Goal: Transaction & Acquisition: Purchase product/service

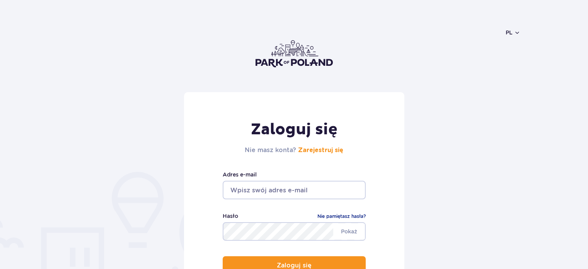
click at [328, 147] on link "Zarejestruj się" at bounding box center [320, 150] width 45 height 6
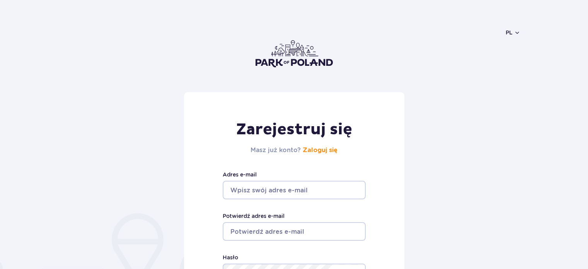
click at [286, 181] on input "Adres e-mail" at bounding box center [294, 190] width 143 height 19
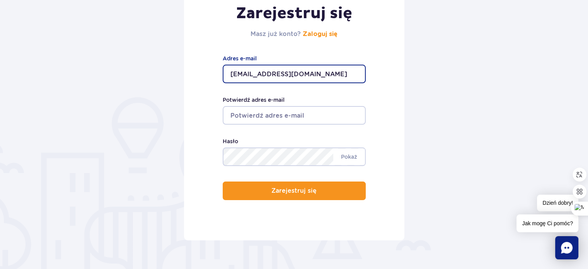
type input "litavra29@gmail.com"
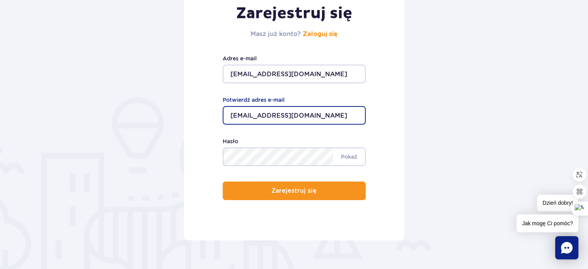
type input "litavra29@gmail.com"
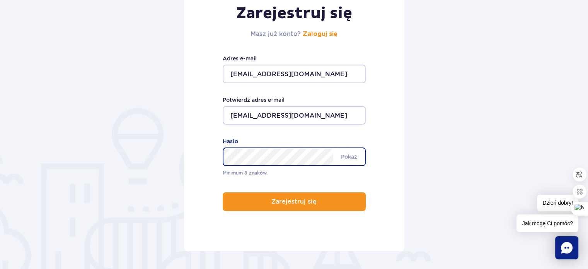
click at [309, 164] on div "Minimum 8 znaków. Pokaż Hasło" at bounding box center [294, 157] width 143 height 40
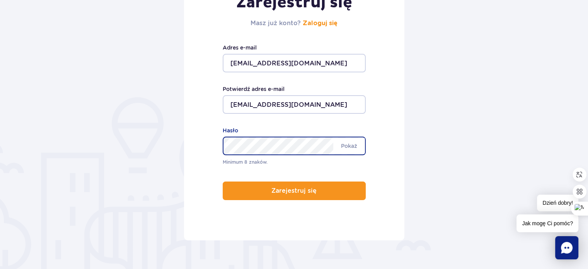
click at [166, 114] on form "Zarejestruj się Masz już konto? Zaloguj się litavra29@gmail.com Adres e-mail li…" at bounding box center [294, 102] width 453 height 275
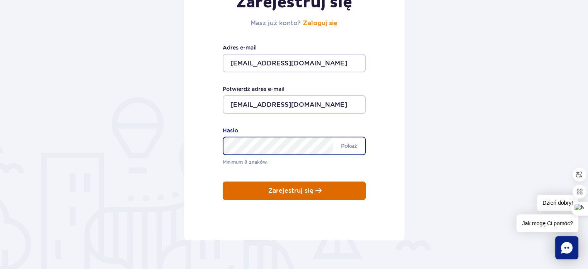
scroll to position [116, 0]
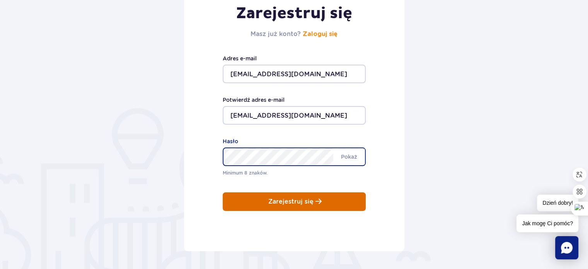
click at [309, 198] on p "Zarejestruj się" at bounding box center [290, 201] width 45 height 7
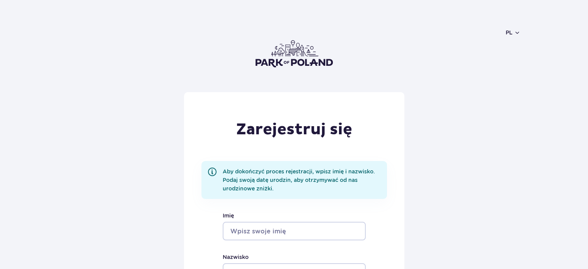
scroll to position [116, 0]
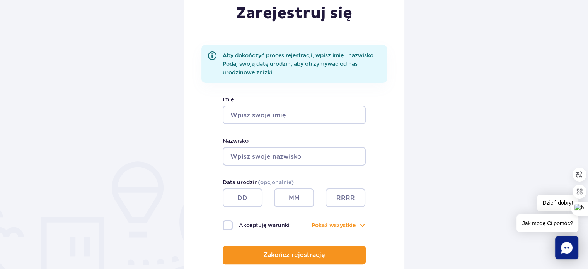
click at [299, 118] on input "Imię" at bounding box center [294, 115] width 143 height 19
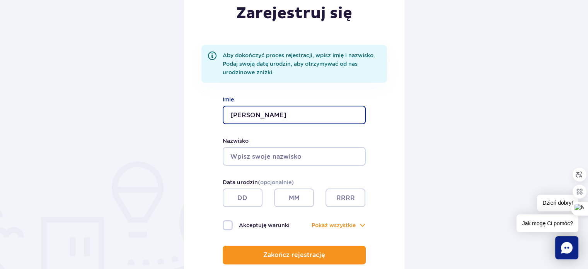
type input "Galina"
click at [296, 158] on input "Nazwisko" at bounding box center [294, 156] width 143 height 19
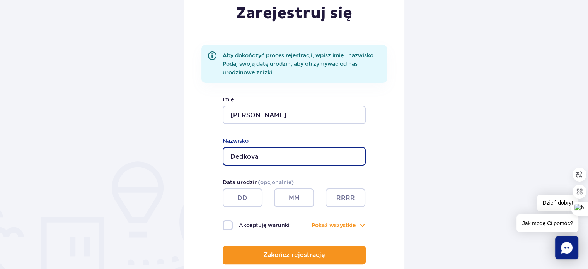
type input "Dedkova"
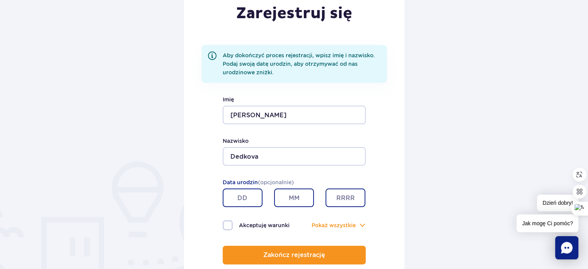
click at [245, 196] on input "text" at bounding box center [243, 197] width 40 height 19
type input "29"
click at [302, 196] on input "text" at bounding box center [294, 197] width 40 height 19
type input "04"
click at [358, 203] on input "text" at bounding box center [346, 197] width 40 height 19
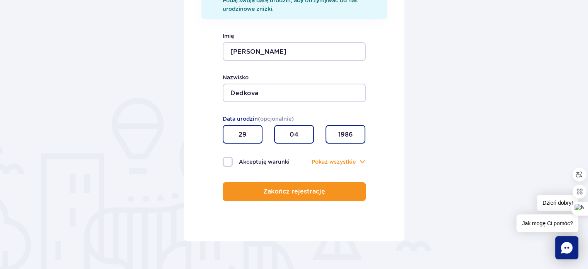
scroll to position [193, 0]
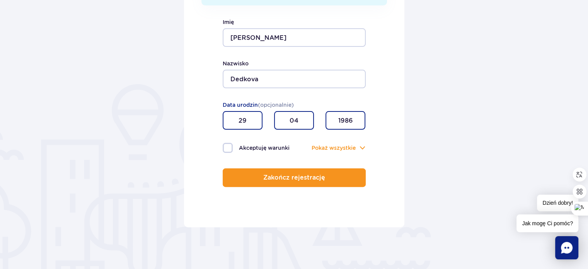
type input "1986"
click at [240, 147] on label "Akceptuję warunki" at bounding box center [259, 148] width 72 height 10
click at [231, 144] on input "Akceptuję warunki" at bounding box center [227, 144] width 9 height 2
checkbox input "true"
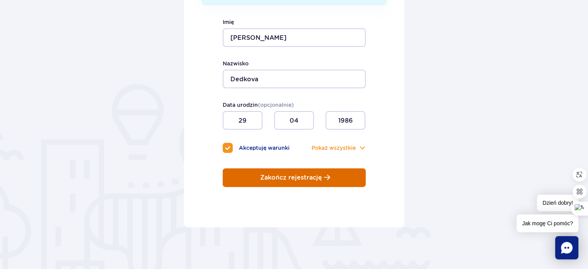
click at [289, 184] on button "Zakończ rejestrację" at bounding box center [294, 177] width 143 height 19
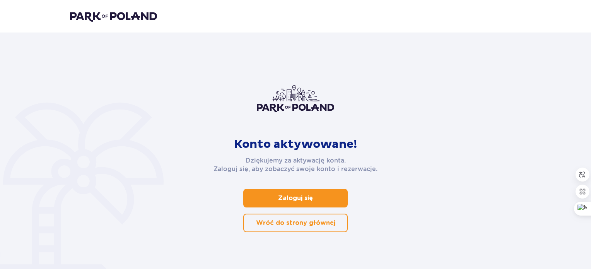
click at [292, 206] on link "Zaloguj się" at bounding box center [295, 198] width 104 height 19
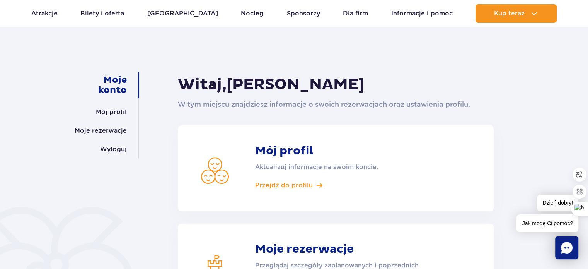
scroll to position [39, 0]
click at [303, 183] on span "Przejdź do profilu" at bounding box center [284, 185] width 58 height 9
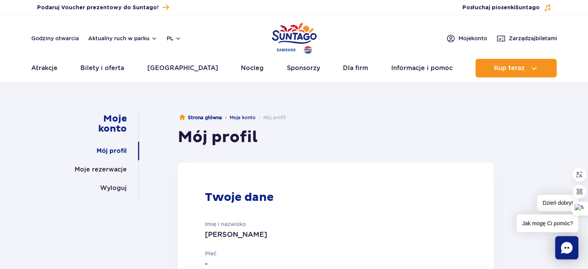
click at [291, 34] on img "Park of Poland" at bounding box center [294, 38] width 45 height 36
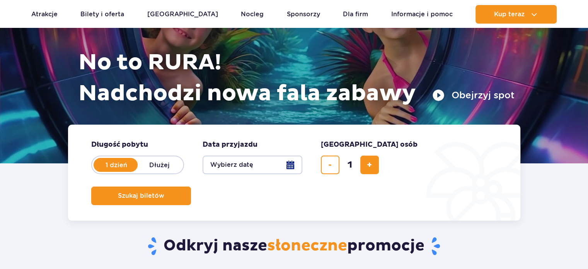
scroll to position [116, 0]
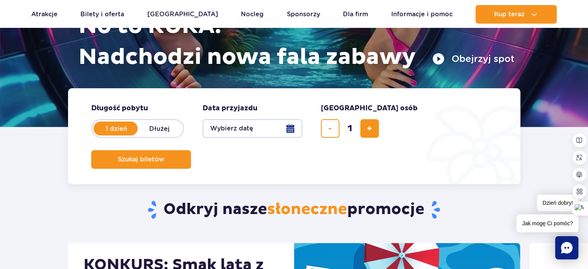
click at [297, 133] on button "Wybierz datę" at bounding box center [253, 128] width 100 height 19
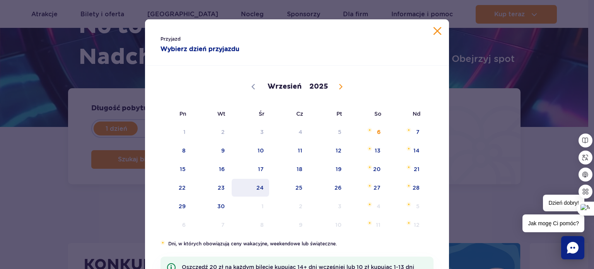
click at [256, 188] on span "24" at bounding box center [250, 188] width 39 height 18
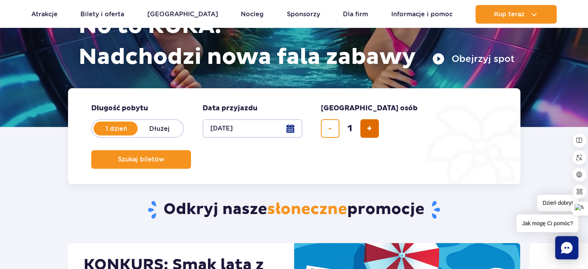
click at [376, 131] on button "dodaj bilet" at bounding box center [369, 128] width 19 height 19
type input "2"
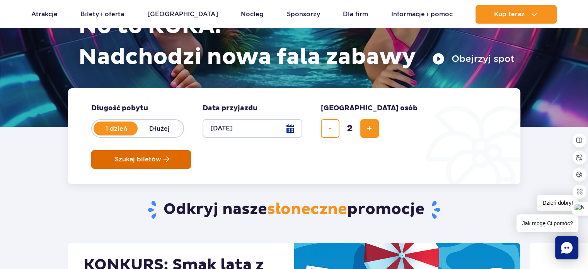
click at [161, 156] on span "Szukaj biletów" at bounding box center [138, 159] width 46 height 7
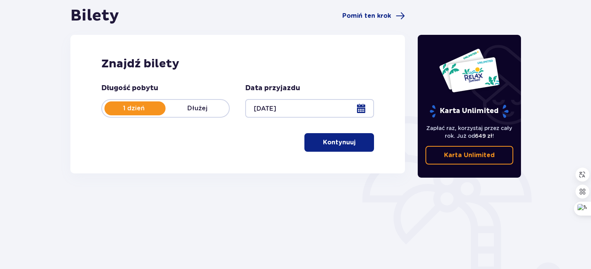
scroll to position [48, 0]
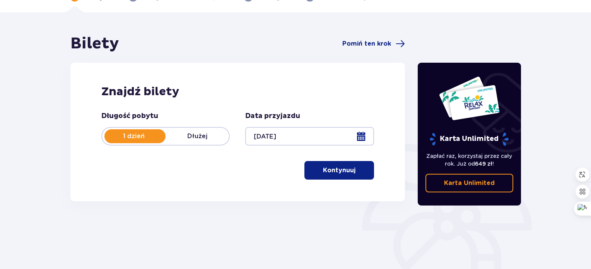
click at [353, 173] on span "button" at bounding box center [356, 170] width 9 height 9
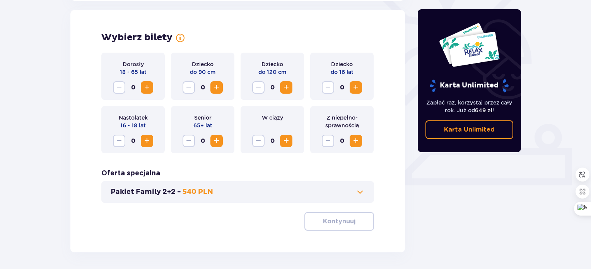
scroll to position [215, 0]
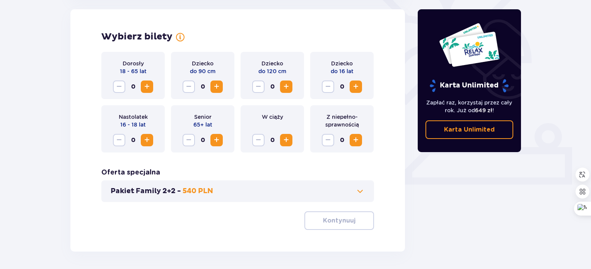
click at [149, 89] on span "Increase" at bounding box center [146, 86] width 9 height 9
click at [359, 86] on span "Increase" at bounding box center [355, 86] width 9 height 9
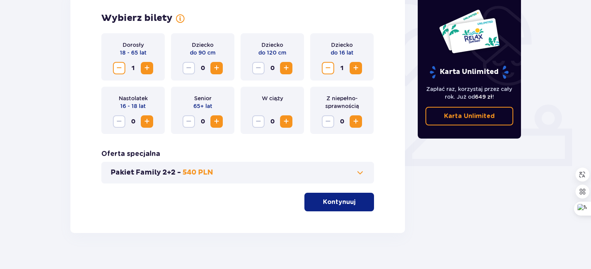
scroll to position [244, 0]
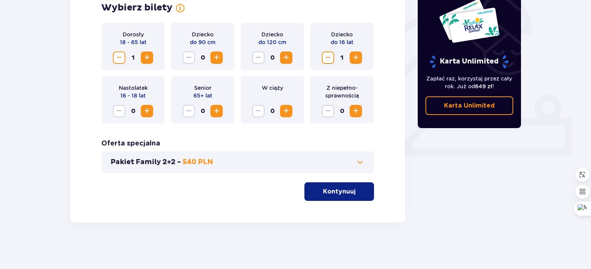
click at [357, 197] on button "Kontynuuj" at bounding box center [339, 191] width 70 height 19
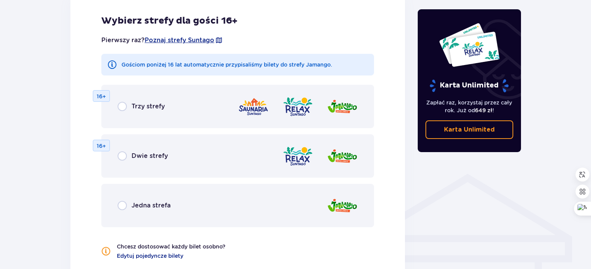
scroll to position [468, 0]
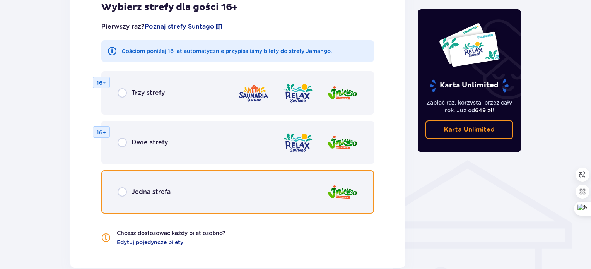
click at [123, 189] on input "radio" at bounding box center [122, 191] width 9 height 9
radio input "true"
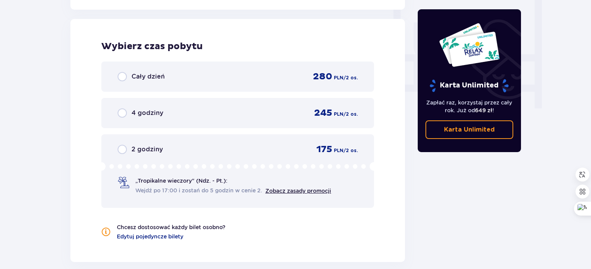
scroll to position [726, 0]
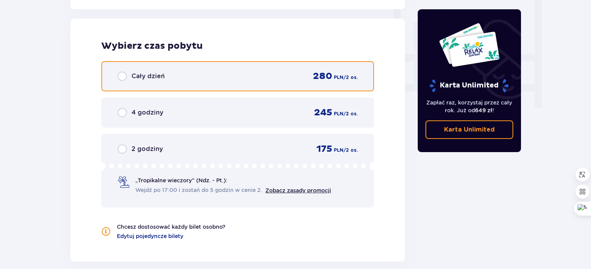
click at [121, 77] on input "radio" at bounding box center [122, 76] width 9 height 9
radio input "true"
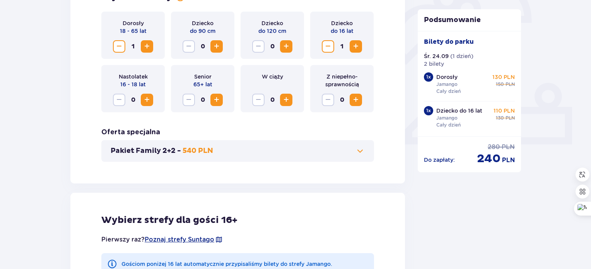
scroll to position [217, 0]
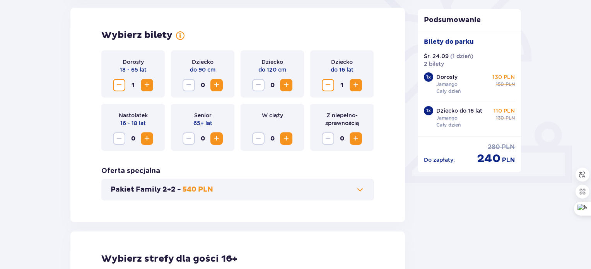
click at [329, 87] on span "Decrease" at bounding box center [327, 84] width 9 height 9
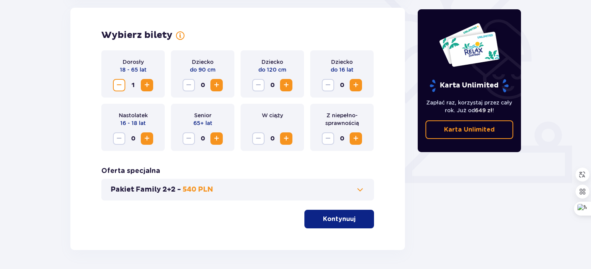
click at [353, 141] on span "Increase" at bounding box center [355, 138] width 9 height 9
click at [348, 219] on p "Kontynuuj" at bounding box center [339, 219] width 32 height 9
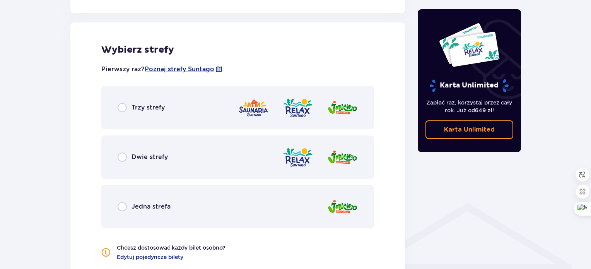
scroll to position [429, 0]
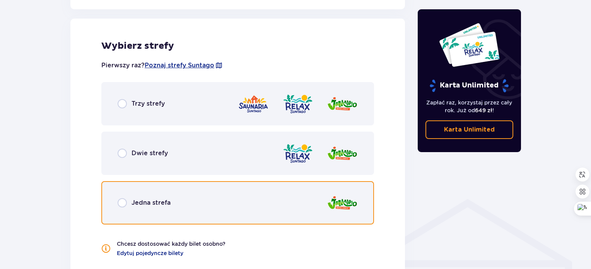
click at [122, 202] on input "radio" at bounding box center [122, 202] width 9 height 9
radio input "true"
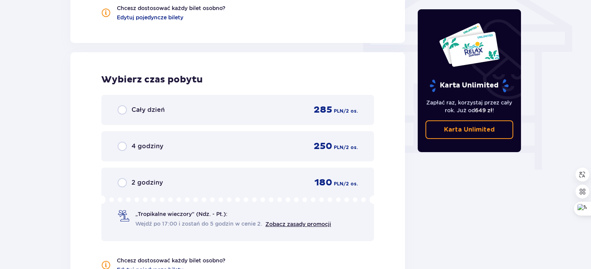
scroll to position [698, 0]
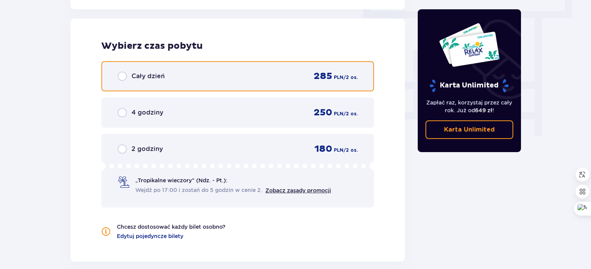
click at [122, 77] on input "radio" at bounding box center [122, 76] width 9 height 9
radio input "true"
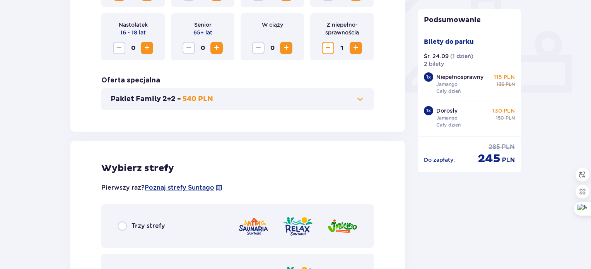
scroll to position [189, 0]
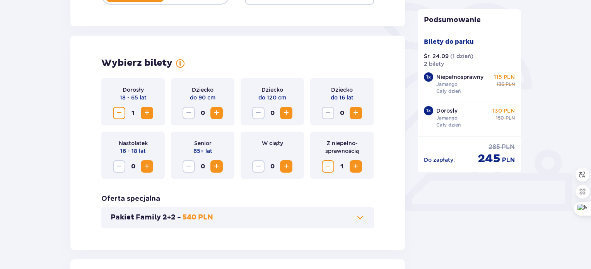
click at [324, 165] on span "Decrease" at bounding box center [327, 166] width 9 height 9
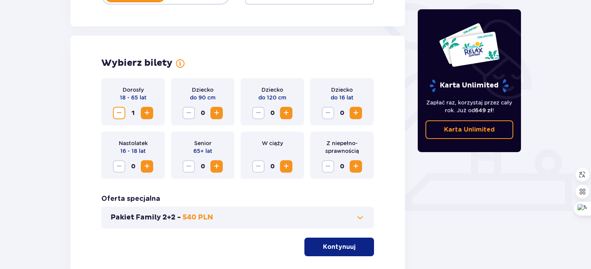
click at [352, 110] on span "Increase" at bounding box center [355, 112] width 9 height 9
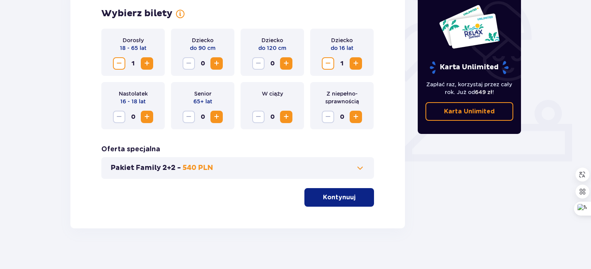
scroll to position [244, 0]
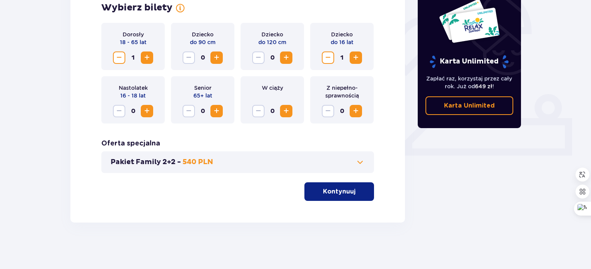
click at [334, 193] on p "Kontynuuj" at bounding box center [339, 191] width 32 height 9
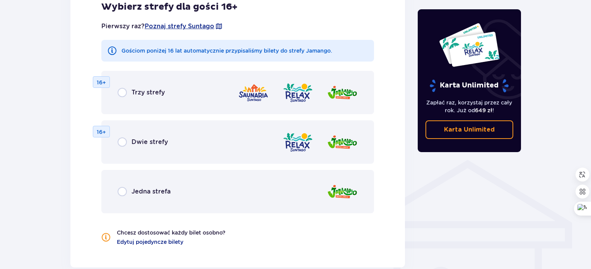
scroll to position [507, 0]
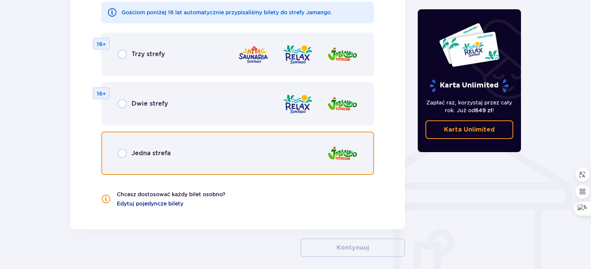
click at [125, 155] on input "radio" at bounding box center [122, 152] width 9 height 9
radio input "true"
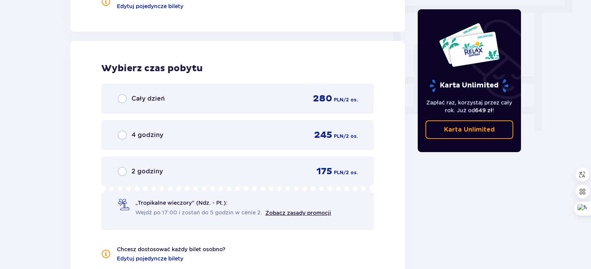
scroll to position [726, 0]
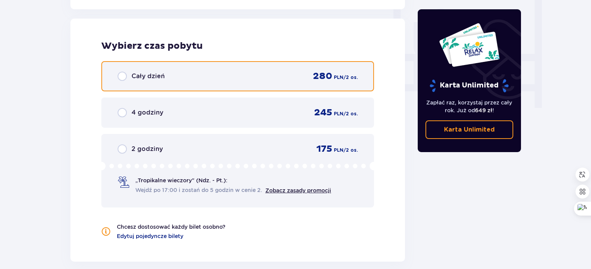
click at [120, 75] on input "radio" at bounding box center [122, 76] width 9 height 9
radio input "true"
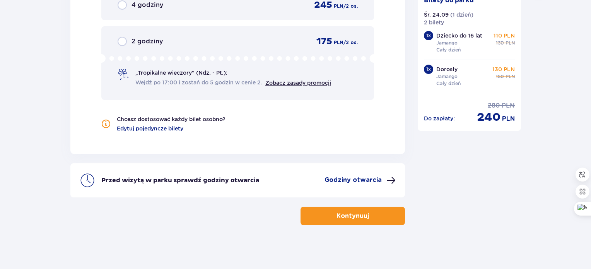
scroll to position [835, 0]
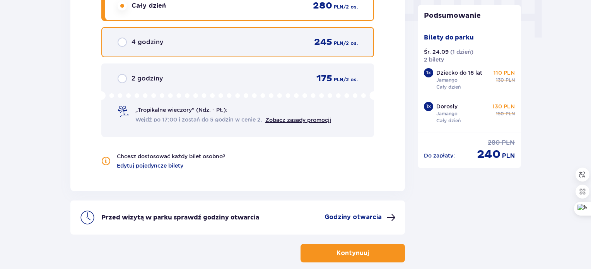
click at [125, 41] on input "radio" at bounding box center [122, 42] width 9 height 9
radio input "true"
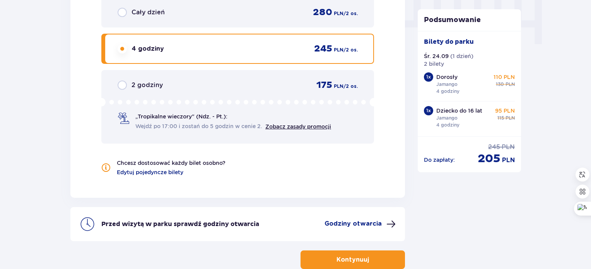
scroll to position [758, 0]
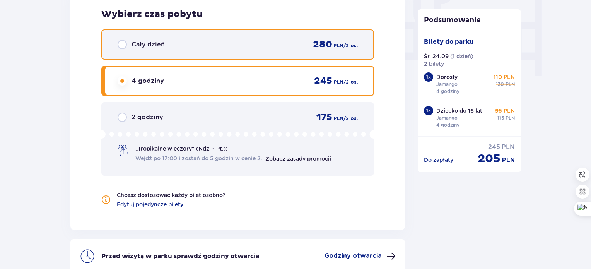
click at [124, 46] on input "radio" at bounding box center [122, 44] width 9 height 9
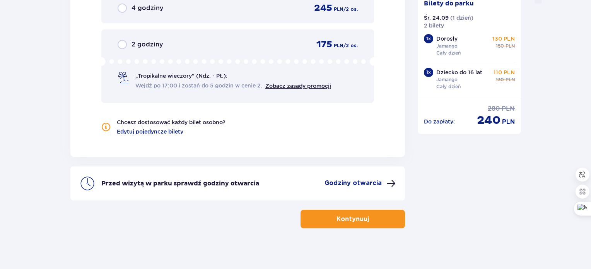
scroll to position [835, 0]
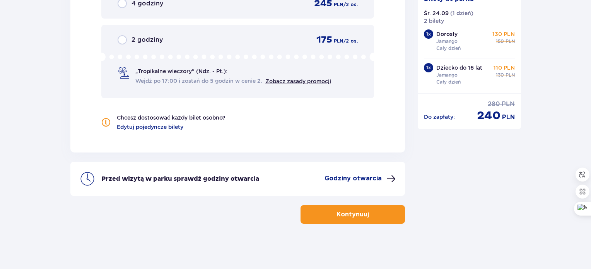
click at [386, 180] on span at bounding box center [390, 178] width 9 height 9
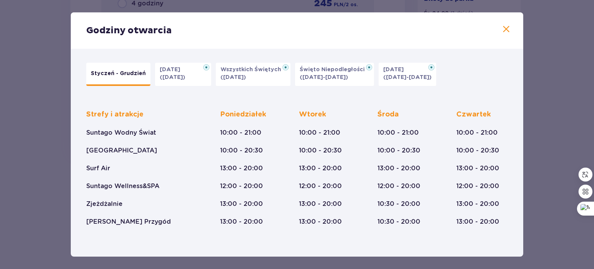
click at [505, 30] on span at bounding box center [506, 29] width 9 height 9
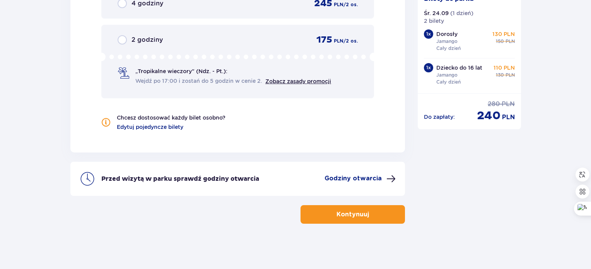
click at [385, 215] on button "Kontynuuj" at bounding box center [352, 214] width 104 height 19
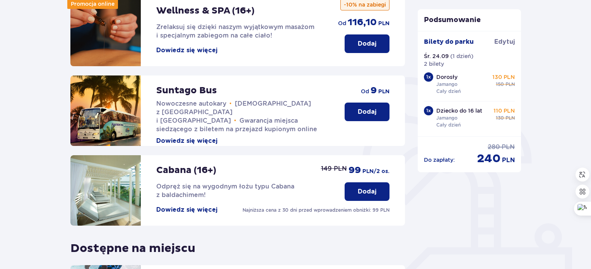
scroll to position [116, 0]
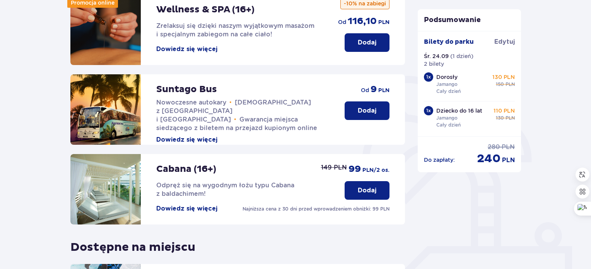
click at [373, 111] on p "Dodaj" at bounding box center [367, 110] width 19 height 9
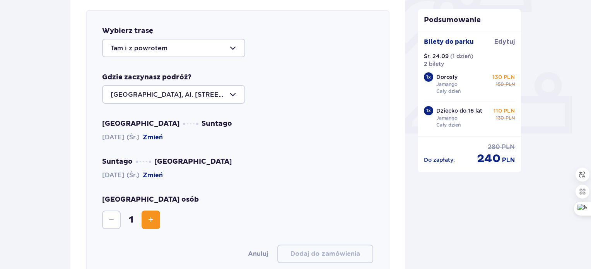
scroll to position [267, 0]
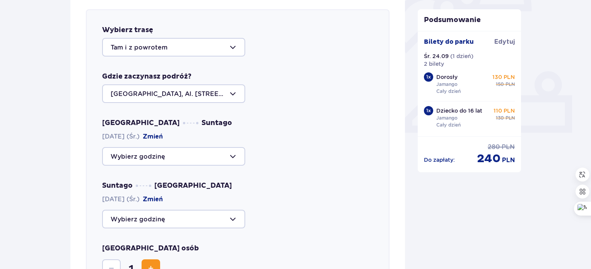
click at [219, 89] on div at bounding box center [173, 93] width 143 height 19
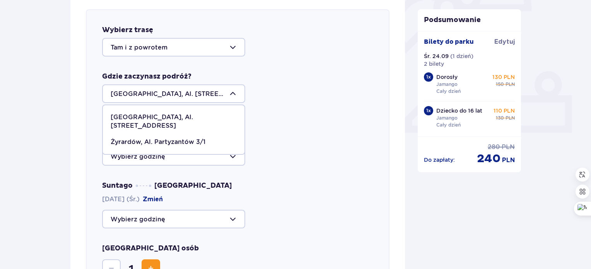
click at [218, 89] on div at bounding box center [173, 93] width 143 height 19
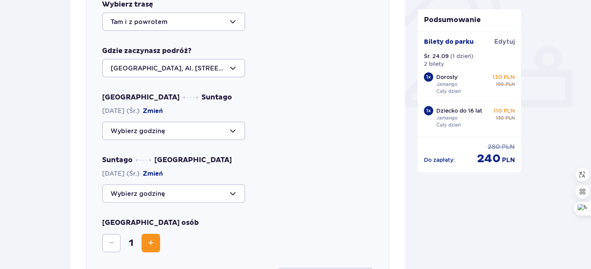
scroll to position [305, 0]
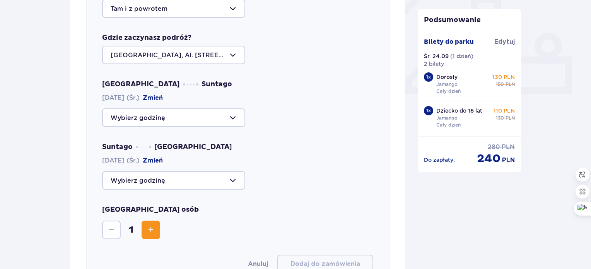
click at [221, 116] on div at bounding box center [173, 117] width 143 height 19
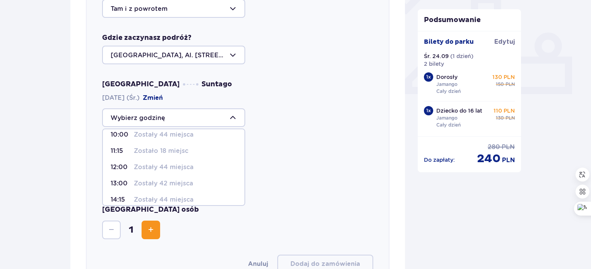
scroll to position [0, 0]
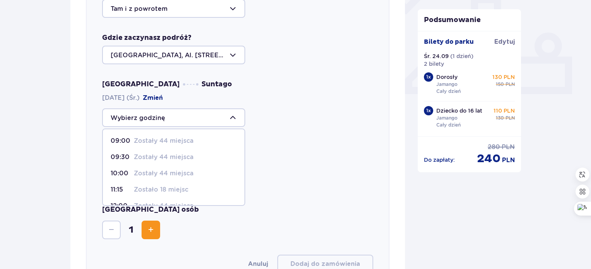
click at [172, 171] on p "Zostały 44 miejsca" at bounding box center [164, 173] width 60 height 9
type input "10:00"
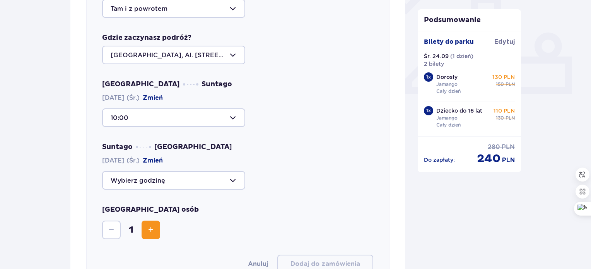
scroll to position [344, 0]
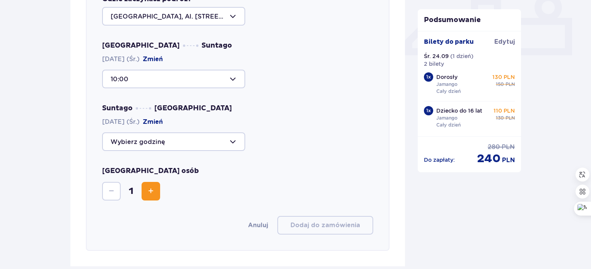
click at [229, 137] on div at bounding box center [173, 141] width 143 height 19
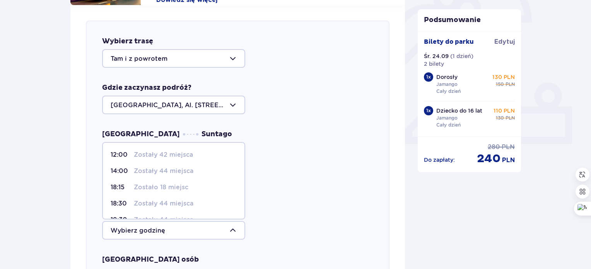
scroll to position [305, 0]
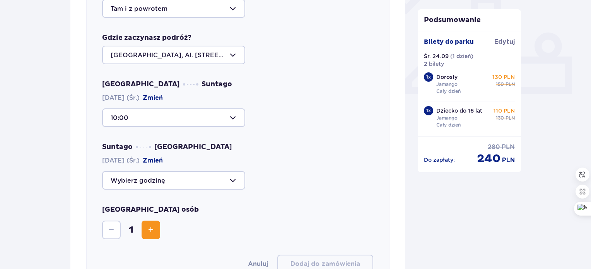
click at [263, 127] on div "Warszawa Suntago 24.09.2025 (Śr.) Zmień 10:00 Suntago Warszawa 24.09.2025 (Śr.)…" at bounding box center [237, 135] width 271 height 110
click at [150, 227] on span "Increase" at bounding box center [150, 229] width 9 height 9
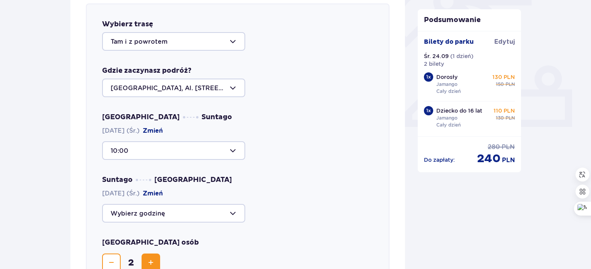
scroll to position [267, 0]
